Goal: Transaction & Acquisition: Purchase product/service

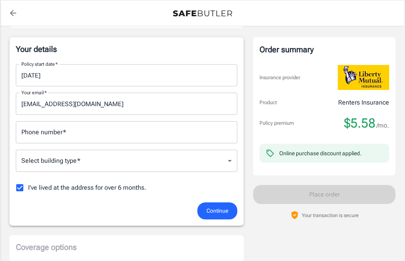
scroll to position [121, 0]
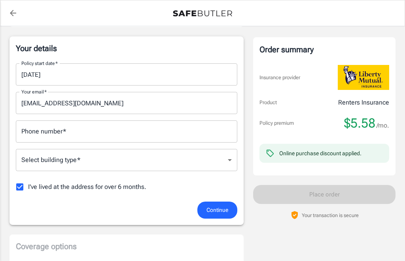
click at [33, 137] on input "Phone number   *" at bounding box center [127, 131] width 222 height 22
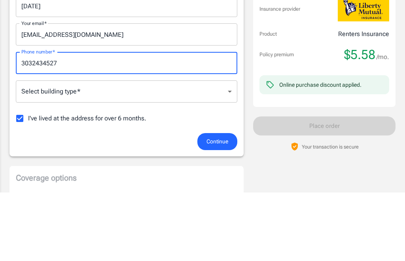
type input "3032434527"
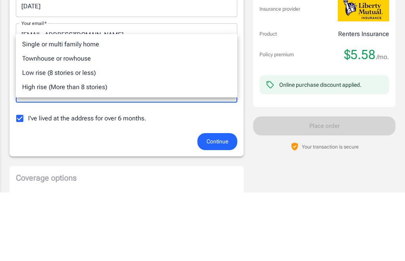
scroll to position [189, 0]
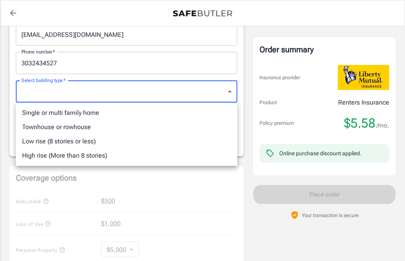
click at [41, 141] on li "Low rise (8 stories or less)" at bounding box center [127, 141] width 222 height 14
type input "lowrise"
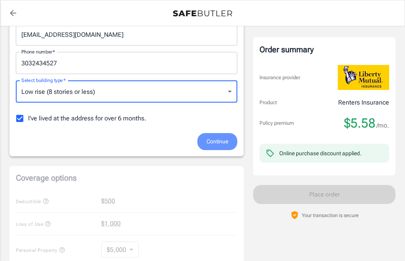
click at [221, 142] on span "Continue" at bounding box center [217, 141] width 22 height 10
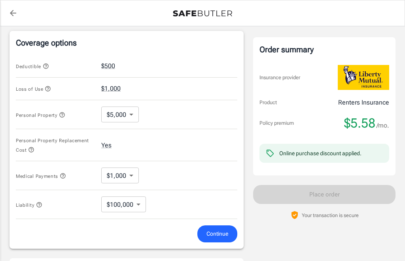
scroll to position [303, 0]
click at [102, 68] on button "$500" at bounding box center [108, 65] width 14 height 9
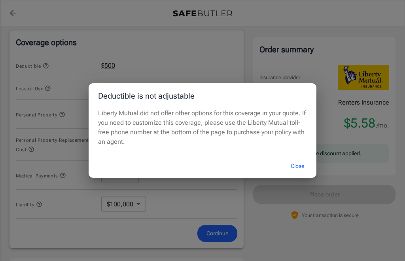
click at [299, 174] on button "Close" at bounding box center [298, 165] width 32 height 17
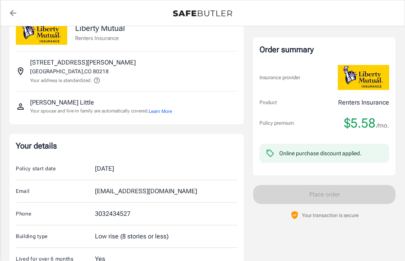
scroll to position [0, 0]
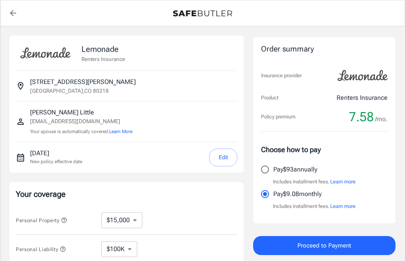
select select "15000"
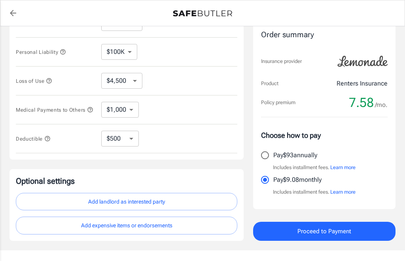
scroll to position [199, 0]
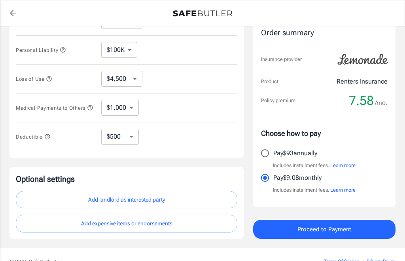
click at [117, 143] on select "$250 $500 $1,000 $2,500" at bounding box center [120, 137] width 38 height 16
select select "250"
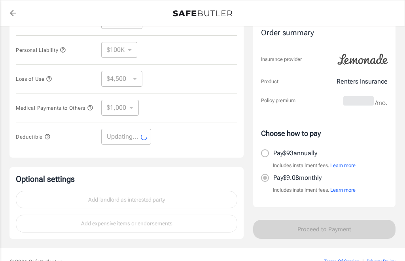
select select "250"
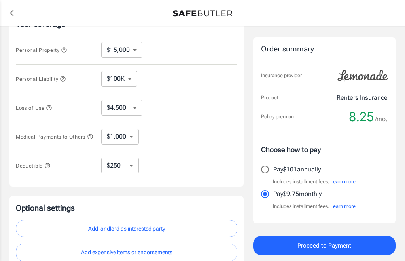
scroll to position [170, 0]
click at [268, 170] on input "Pay $101 annually" at bounding box center [265, 169] width 17 height 17
radio input "true"
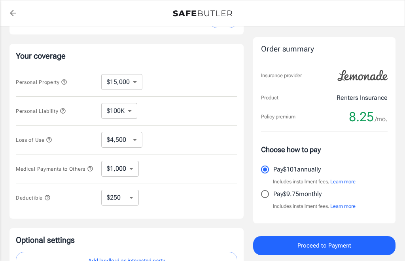
scroll to position [138, 0]
click at [67, 81] on icon "button" at bounding box center [64, 81] width 5 height 5
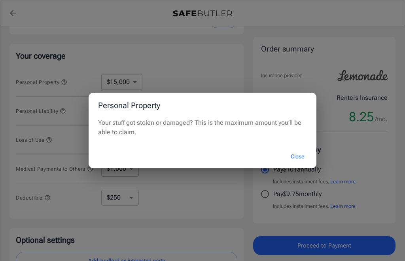
click at [298, 165] on button "Close" at bounding box center [298, 156] width 32 height 17
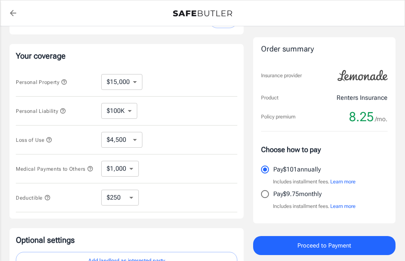
click at [66, 115] on button "Personal Liability" at bounding box center [41, 110] width 50 height 9
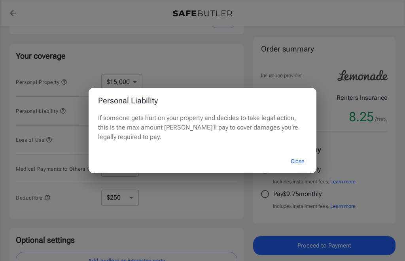
click at [302, 170] on button "Close" at bounding box center [298, 161] width 32 height 17
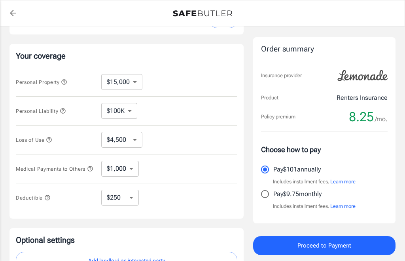
click at [49, 143] on span "Loss of Use" at bounding box center [34, 140] width 36 height 6
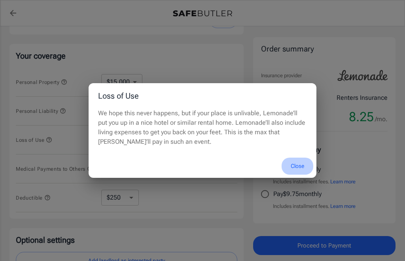
click at [303, 174] on button "Close" at bounding box center [298, 165] width 32 height 17
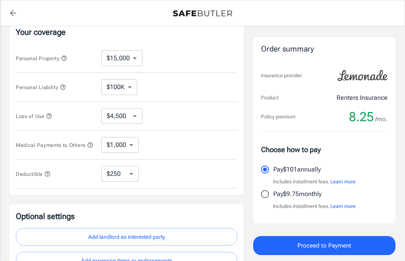
scroll to position [163, 0]
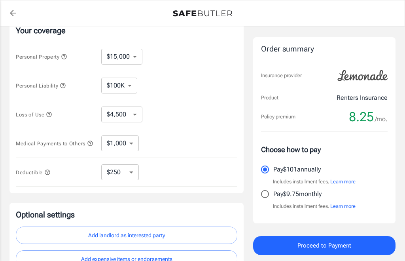
click at [18, 148] on button "Medical Payments to Others" at bounding box center [55, 142] width 78 height 9
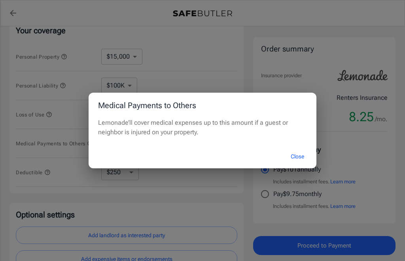
click at [300, 165] on button "Close" at bounding box center [298, 156] width 32 height 17
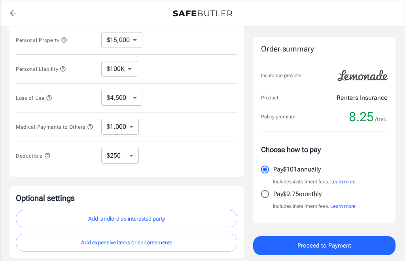
scroll to position [181, 0]
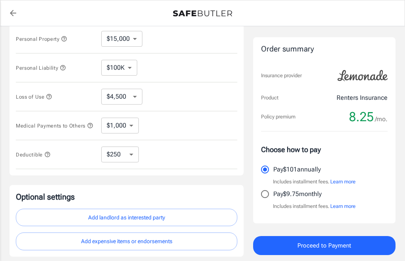
click at [48, 157] on icon "button" at bounding box center [47, 153] width 5 height 5
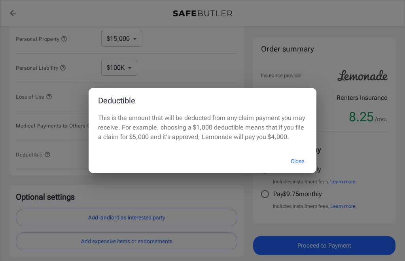
click at [304, 170] on button "Close" at bounding box center [298, 161] width 32 height 17
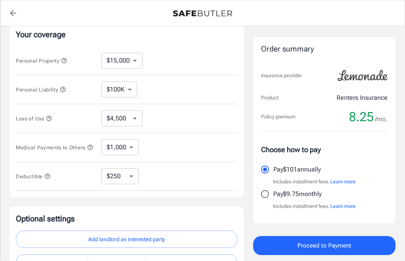
scroll to position [159, 0]
click at [115, 184] on select "$250 $500 $1,000 $2,500" at bounding box center [120, 177] width 38 height 16
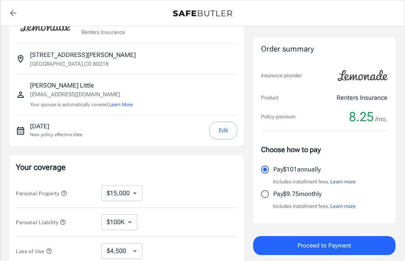
scroll to position [0, 0]
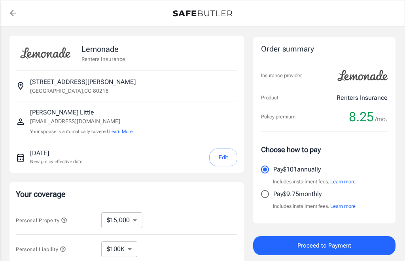
select select "15000"
click at [343, 180] on button "Learn more" at bounding box center [342, 182] width 25 height 8
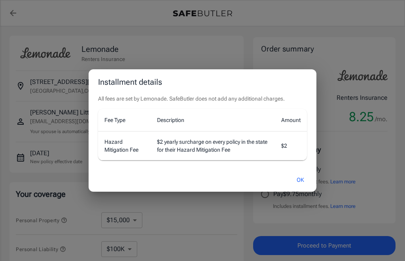
click at [310, 184] on button "OK" at bounding box center [301, 179] width 26 height 17
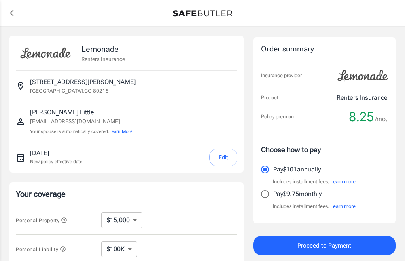
click at [345, 208] on button "Learn more" at bounding box center [342, 206] width 25 height 8
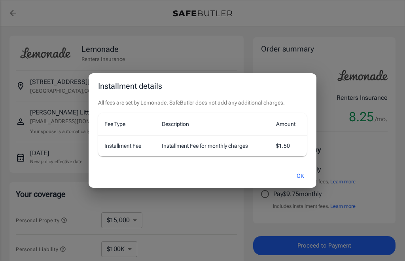
click at [305, 183] on button "OK" at bounding box center [301, 175] width 26 height 17
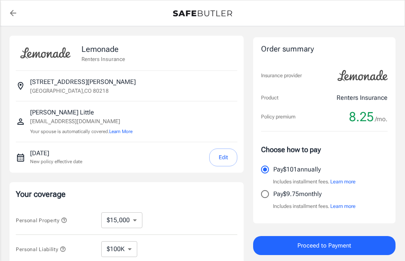
select select "15000"
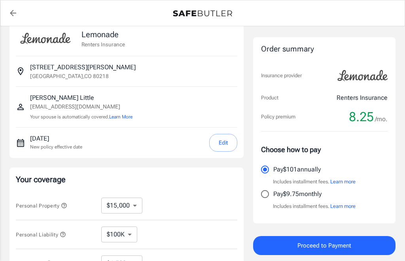
scroll to position [2, 0]
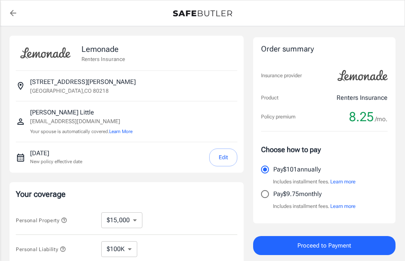
select select "15000"
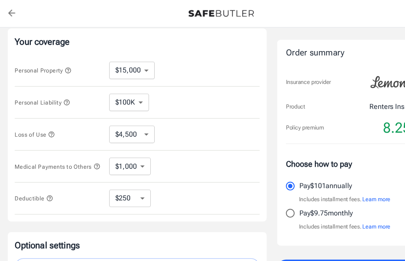
scroll to position [155, 0]
